Goal: Obtain resource: Download file/media

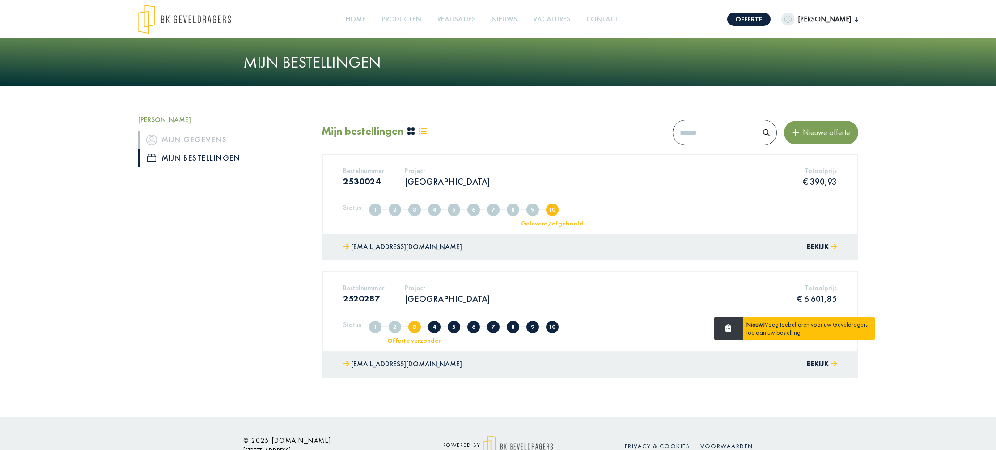
click at [815, 243] on button "Bekijk" at bounding box center [822, 247] width 30 height 13
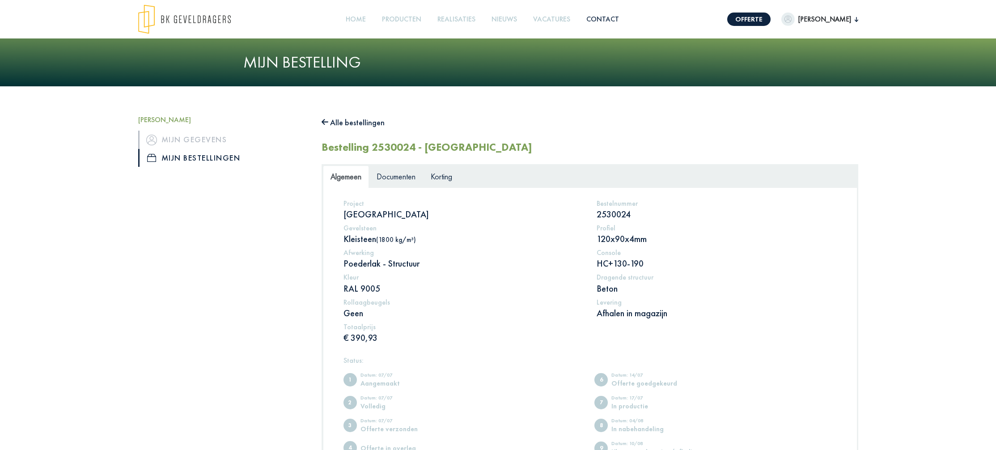
click at [622, 19] on link "Contact" at bounding box center [603, 19] width 40 height 20
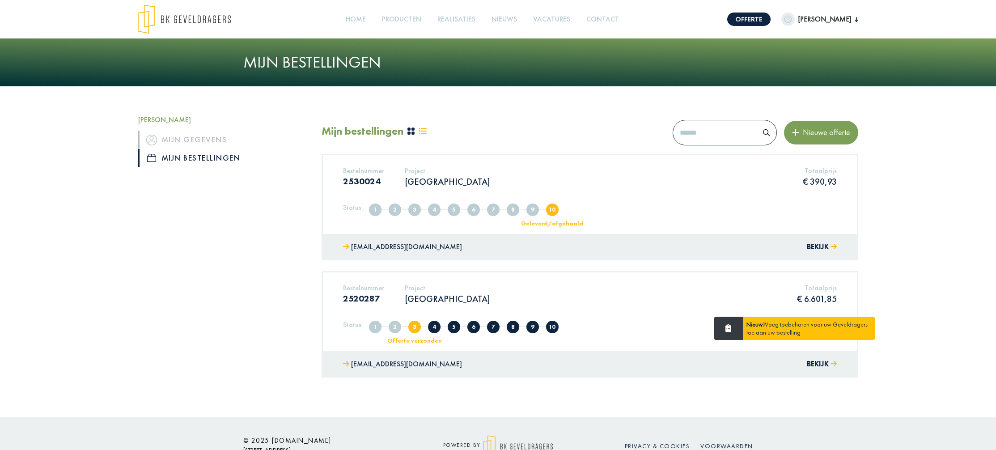
click at [428, 187] on div "Project [GEOGRAPHIC_DATA]" at bounding box center [447, 178] width 99 height 24
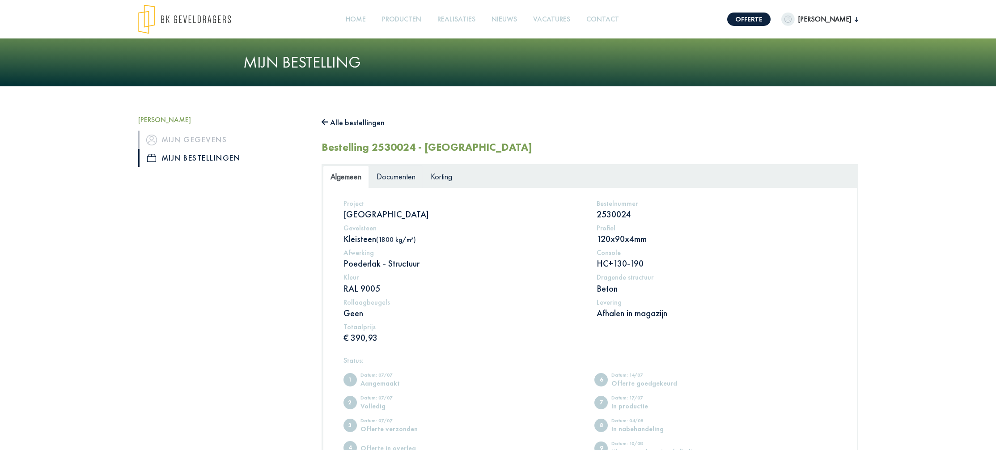
click at [390, 175] on span "Documenten" at bounding box center [396, 176] width 39 height 10
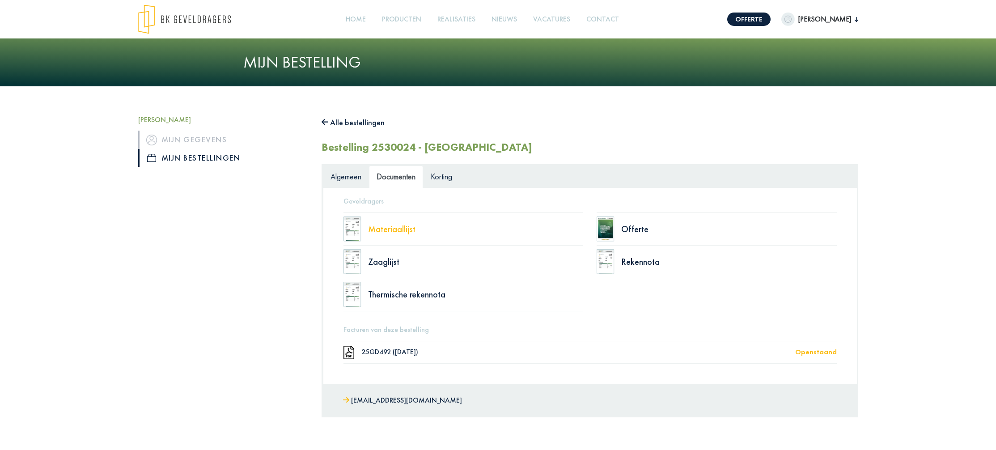
click at [379, 233] on div "Materiaallijst" at bounding box center [476, 229] width 216 height 9
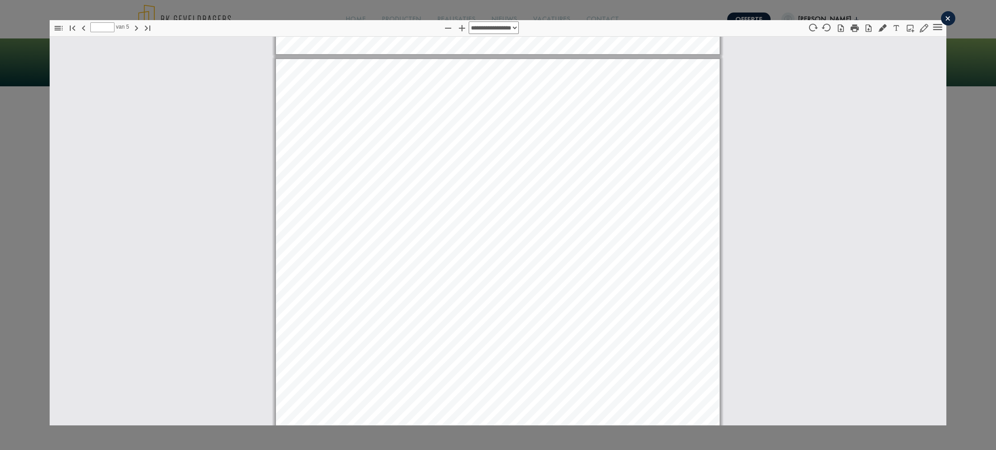
scroll to position [1241, 0]
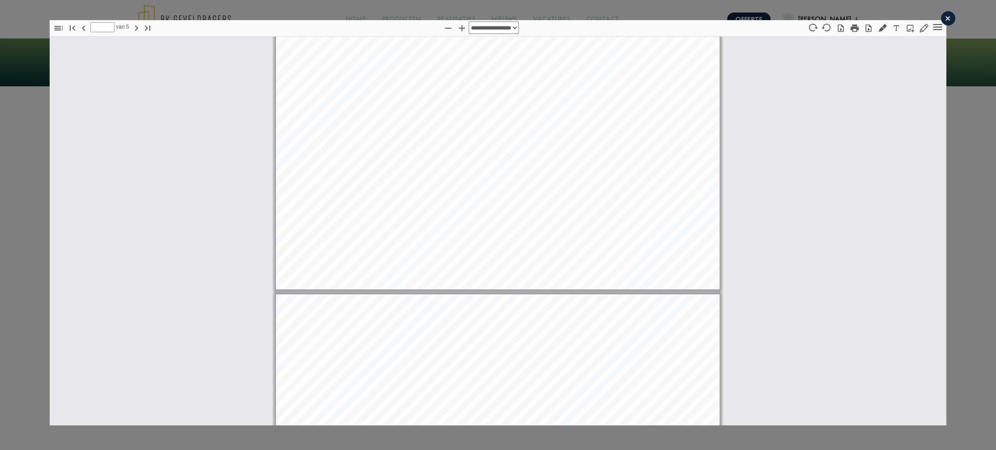
type input "*"
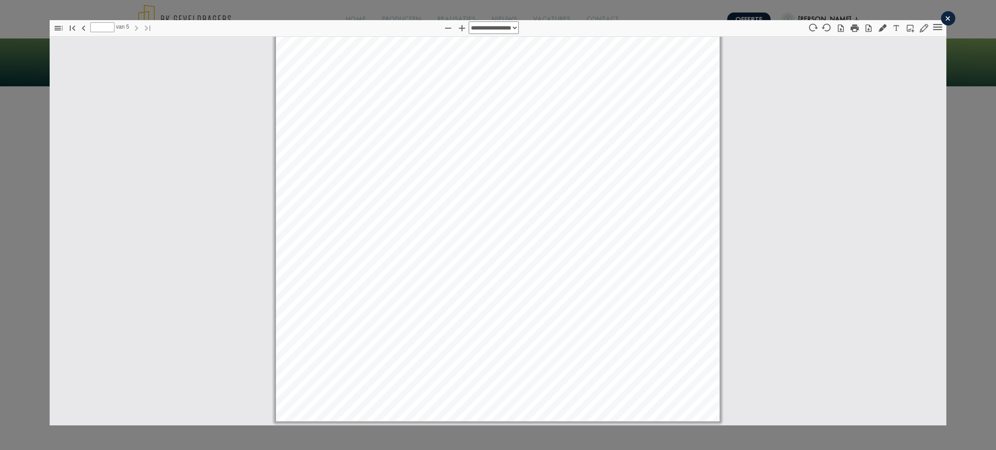
scroll to position [8, 0]
